Goal: Check status

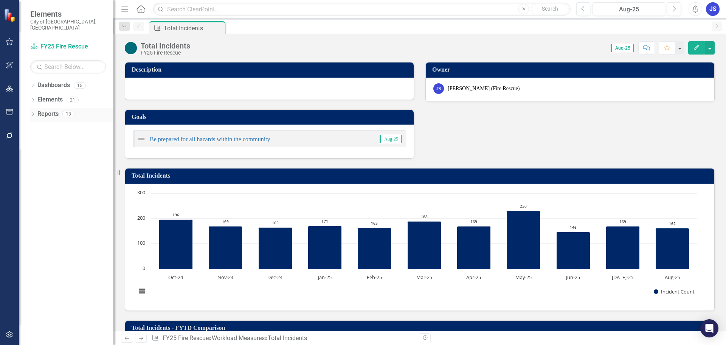
click at [37, 110] on div "Dropdown Reports 13" at bounding box center [71, 115] width 83 height 14
click at [30, 108] on div "Dropdown Dashboards 15 City Council Priorities Dropdown FY25 Strategic Plan FY2…" at bounding box center [66, 212] width 95 height 266
click at [33, 113] on icon "Dropdown" at bounding box center [32, 115] width 5 height 4
click at [37, 168] on icon at bounding box center [37, 169] width 2 height 3
click at [46, 194] on link "Charts" at bounding box center [75, 197] width 75 height 12
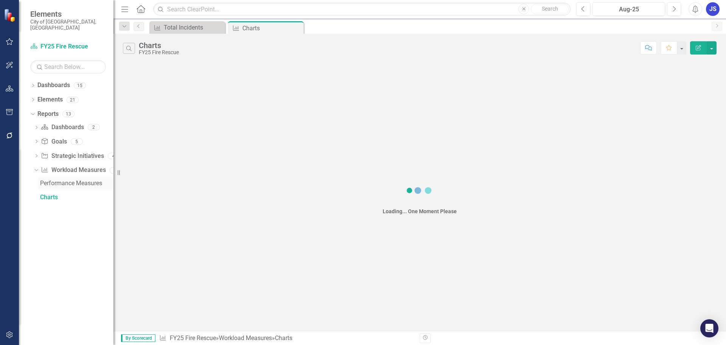
click at [52, 180] on div "Performance Measures" at bounding box center [76, 183] width 73 height 7
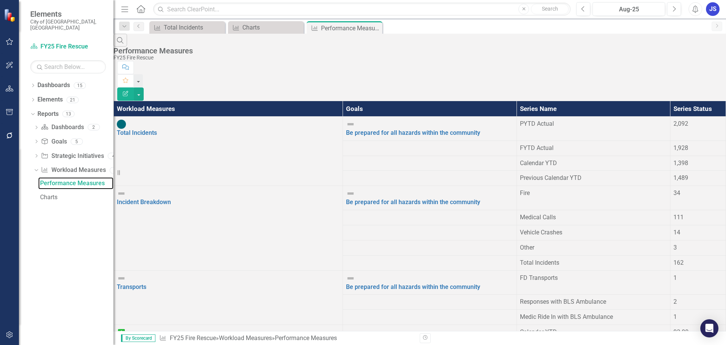
scroll to position [76, 0]
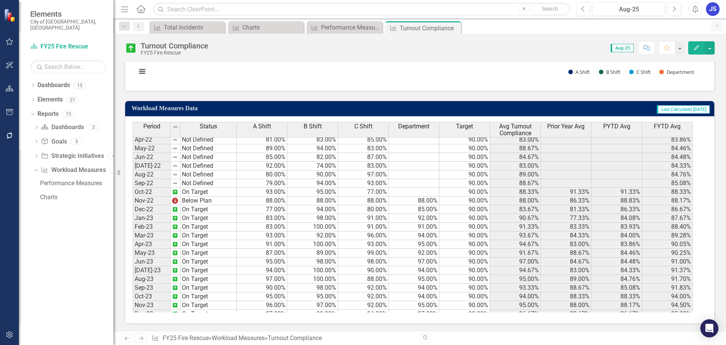
scroll to position [38, 0]
click at [416, 223] on tbody "Jan-22 Not Defined 73.00% 78.00% 81.00% 90.00% 77.33% 84.08% Feb-22 Not Defined…" at bounding box center [413, 287] width 560 height 322
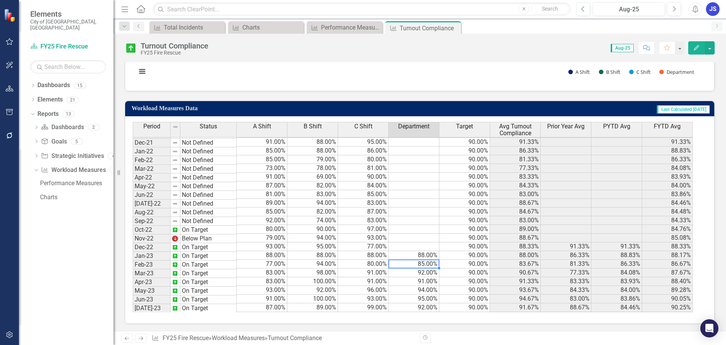
scroll to position [0, 0]
click at [423, 145] on td at bounding box center [414, 141] width 51 height 9
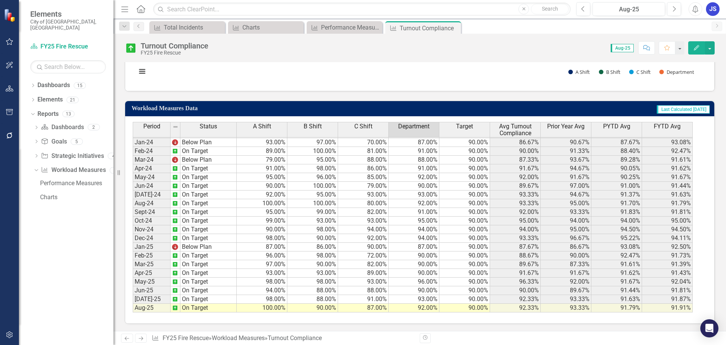
scroll to position [252, 0]
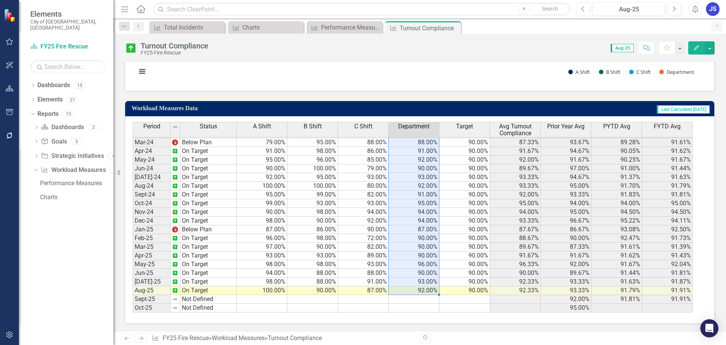
drag, startPoint x: 419, startPoint y: 141, endPoint x: 416, endPoint y: 289, distance: 148.0
click at [416, 289] on tbody "Aug-22 Not Defined 80.00% 90.00% 97.00% 90.00% 89.00% 84.76% Sep-22 Not Defined…" at bounding box center [413, 142] width 560 height 340
